Goal: Task Accomplishment & Management: Use online tool/utility

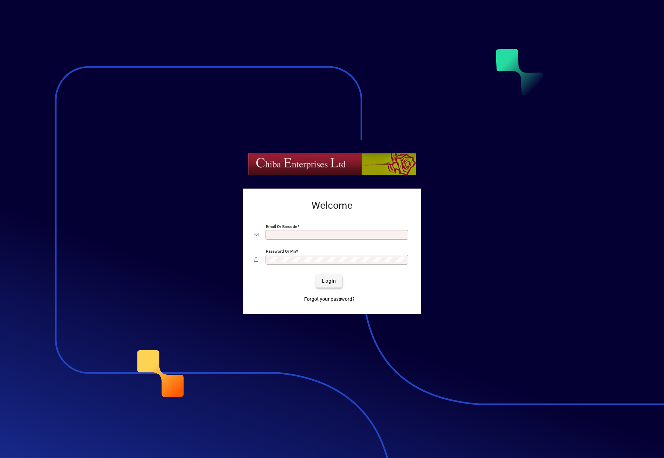
type input "**********"
click at [326, 281] on span "Login" at bounding box center [329, 280] width 14 height 7
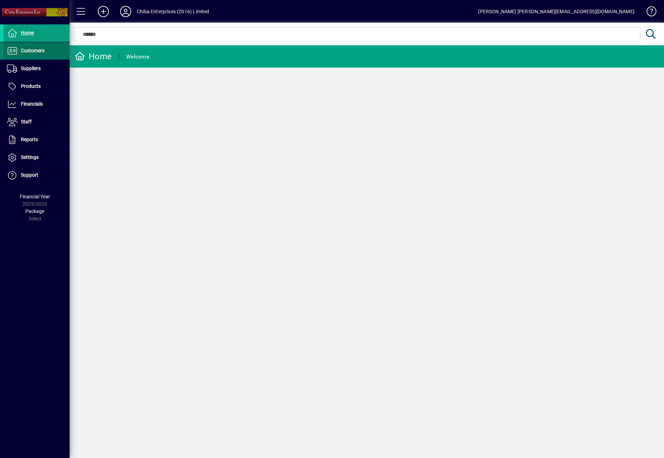
click at [39, 52] on span "Customers" at bounding box center [33, 51] width 24 height 6
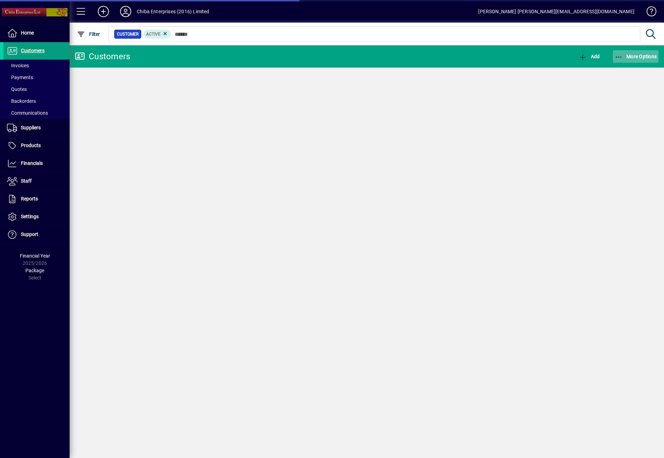
click at [633, 52] on span "button" at bounding box center [636, 56] width 46 height 17
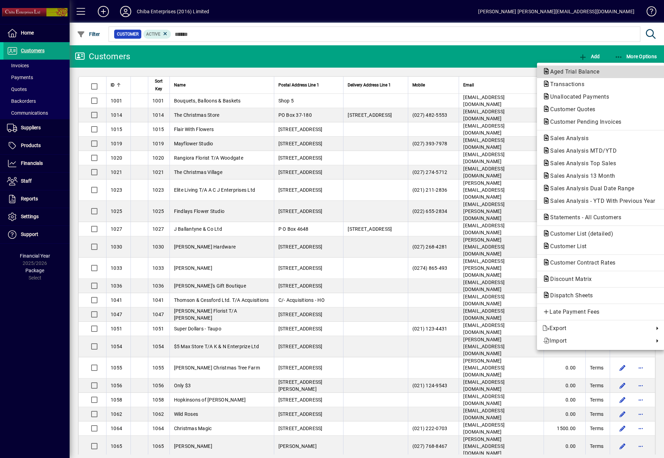
click at [584, 73] on span "Aged Trial Balance" at bounding box center [573, 71] width 60 height 7
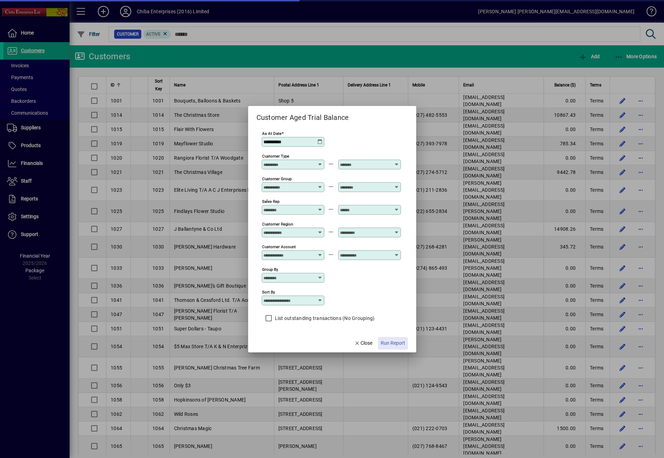
click at [400, 346] on span "Run Report" at bounding box center [393, 342] width 24 height 7
